Goal: Information Seeking & Learning: Learn about a topic

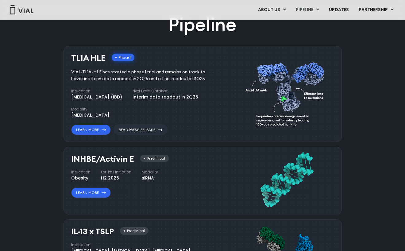
scroll to position [367, 0]
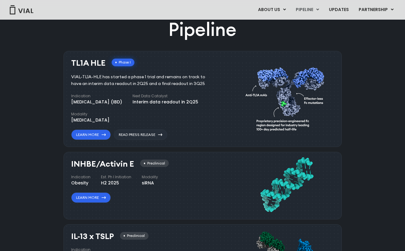
drag, startPoint x: 195, startPoint y: 83, endPoint x: 72, endPoint y: 79, distance: 123.6
click at [72, 79] on div "VIAL-TL1A-HLE has started a phase 1 trial and remains on track to have an inter…" at bounding box center [142, 81] width 143 height 14
click at [72, 77] on div "VIAL-TL1A-HLE has started a phase 1 trial and remains on track to have an inter…" at bounding box center [142, 81] width 143 height 14
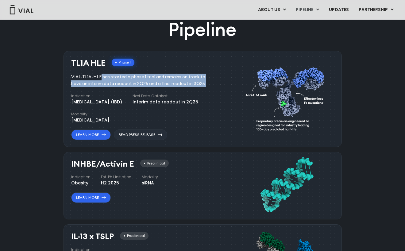
drag, startPoint x: 72, startPoint y: 77, endPoint x: 187, endPoint y: 87, distance: 115.3
click at [187, 87] on div "TL1A HLE Phase I VIAL-TL1A-HLE has started a phase 1 trial and remains on track…" at bounding box center [145, 99] width 149 height 81
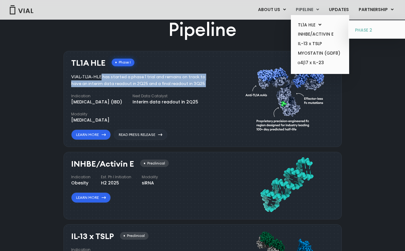
click at [368, 31] on link "PHASE 2" at bounding box center [378, 30] width 54 height 10
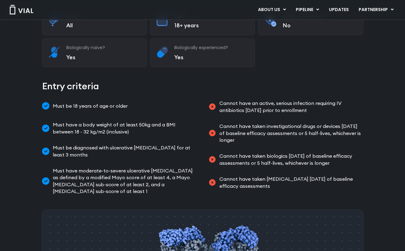
scroll to position [155, 0]
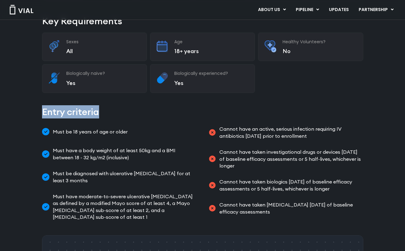
copy h2 "Entry criteria"
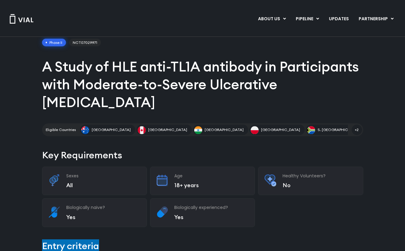
scroll to position [0, 0]
